Goal: Use online tool/utility

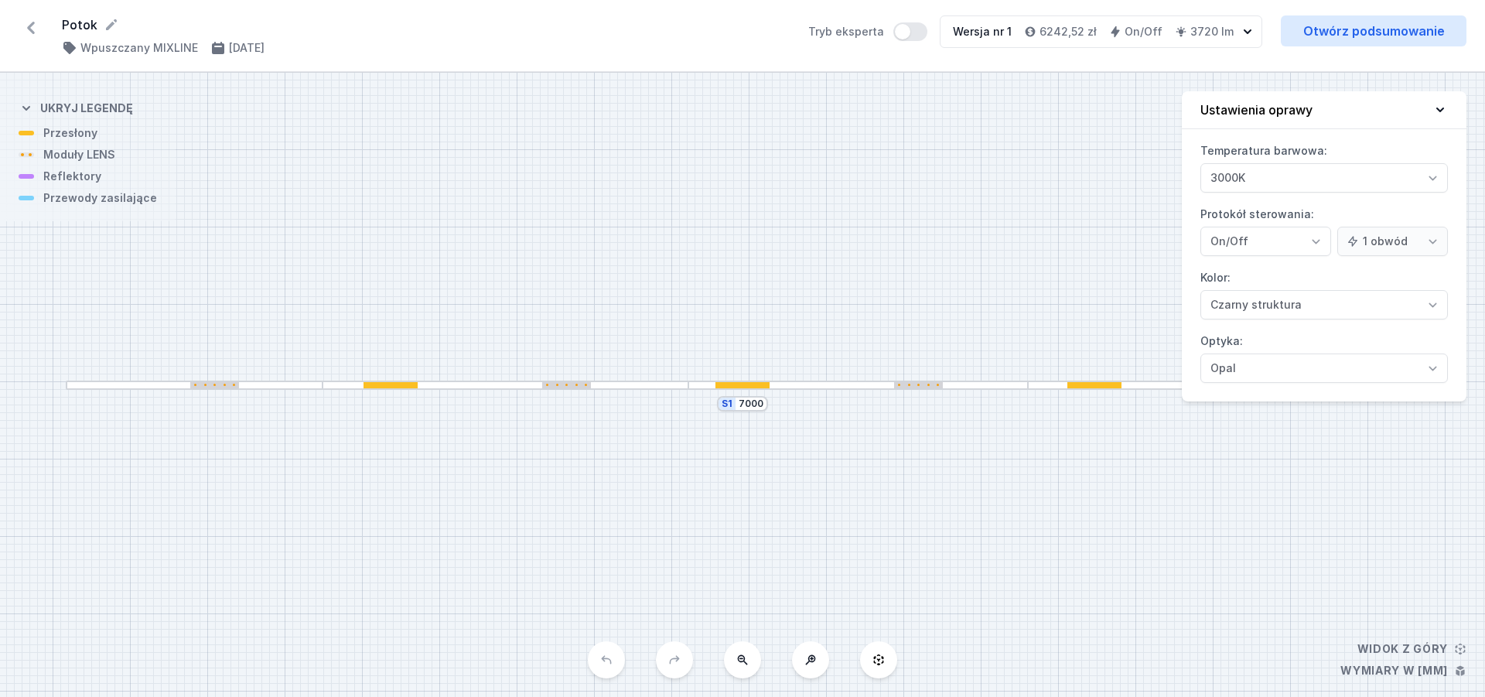
select select "3000"
select select "2"
click at [29, 26] on icon at bounding box center [31, 28] width 8 height 12
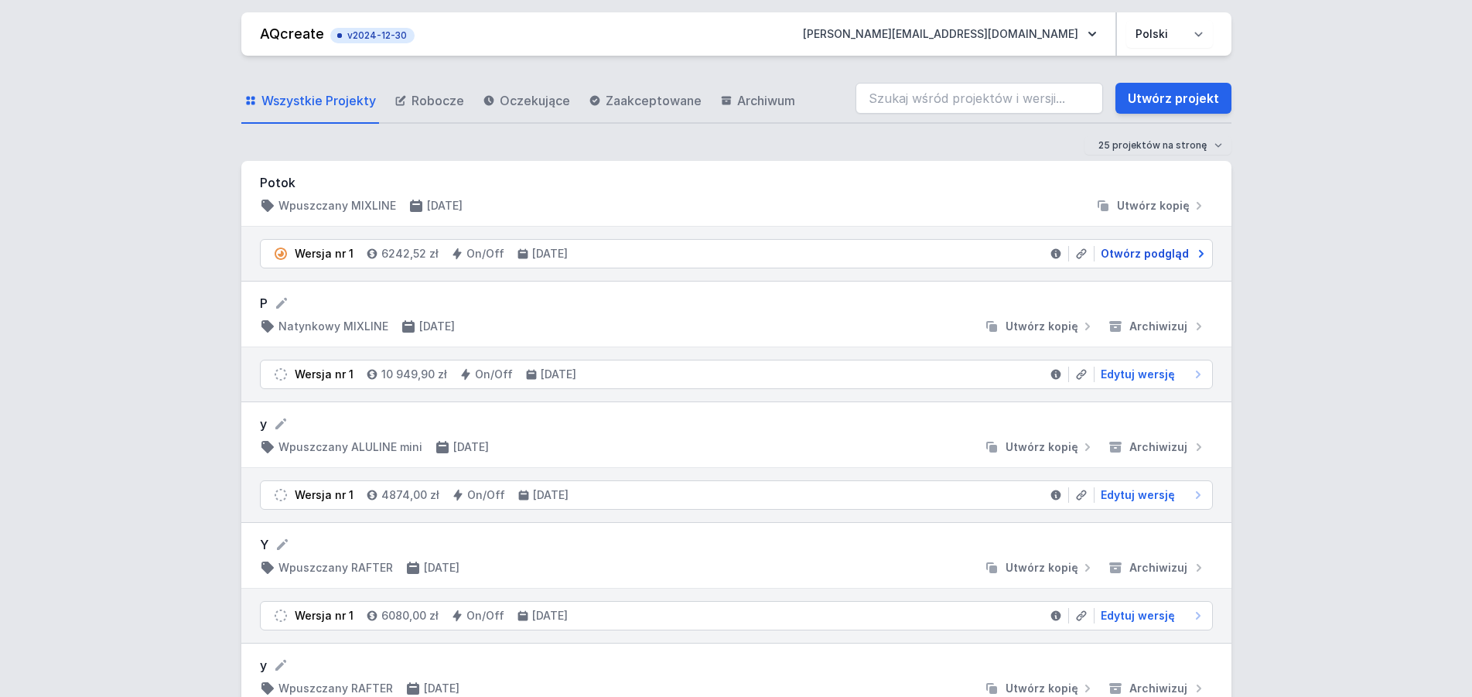
click at [1157, 251] on span "Otwórz podgląd" at bounding box center [1145, 253] width 88 height 15
select select "3000"
select select "2"
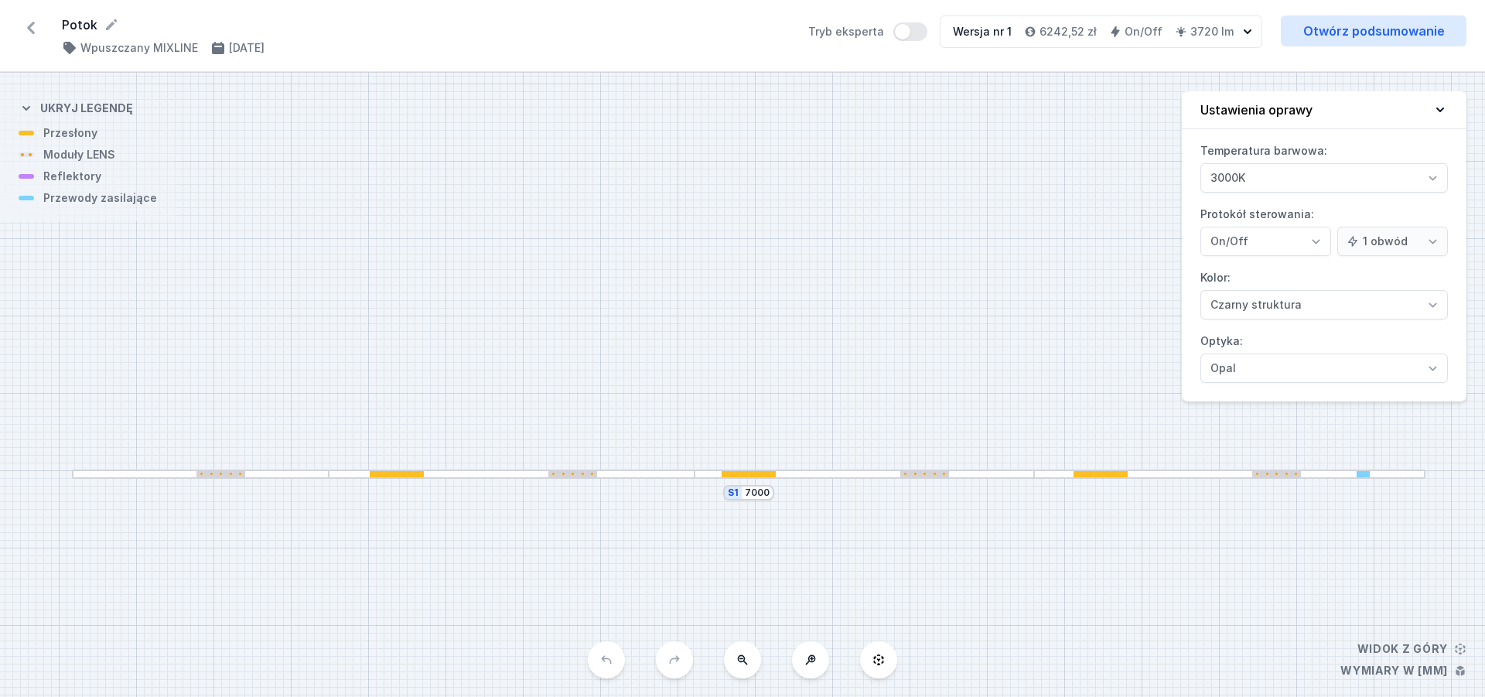
drag, startPoint x: 1171, startPoint y: 526, endPoint x: 1177, endPoint y: 615, distance: 89.2
click at [1177, 615] on div "S1 7000" at bounding box center [742, 385] width 1485 height 624
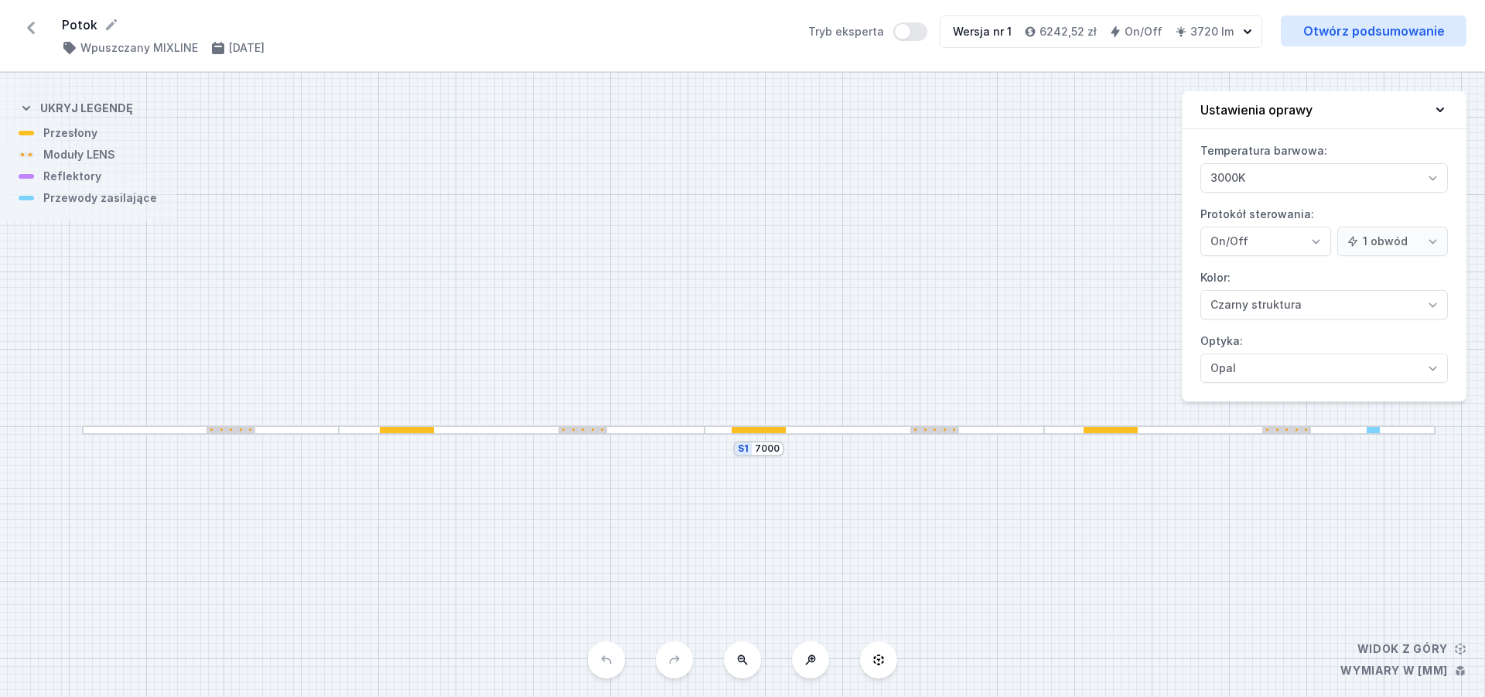
drag, startPoint x: 919, startPoint y: 343, endPoint x: 929, endPoint y: 299, distance: 45.2
click at [929, 299] on div "S1 7000" at bounding box center [742, 385] width 1485 height 624
click at [29, 29] on icon at bounding box center [31, 28] width 8 height 12
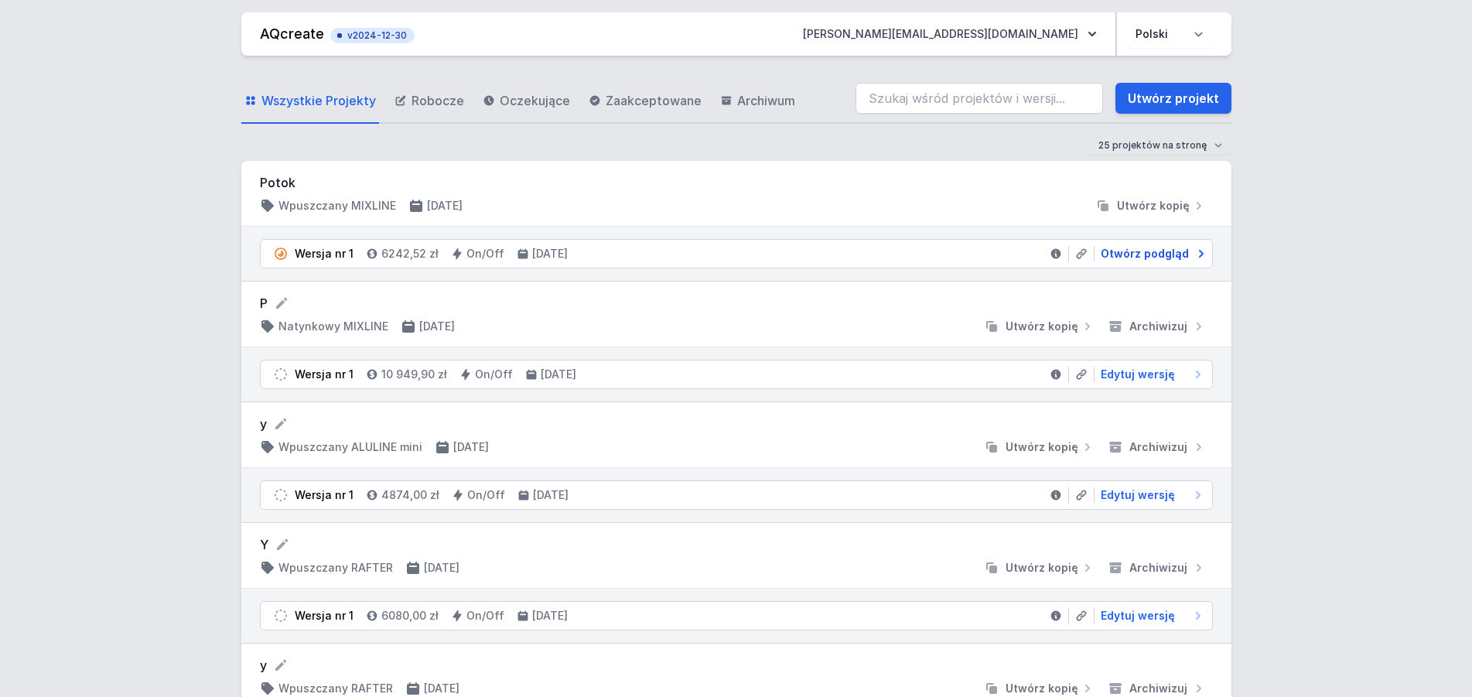
click at [1142, 254] on span "Otwórz podgląd" at bounding box center [1145, 253] width 88 height 15
select select "3000"
select select "2"
